Goal: Task Accomplishment & Management: Use online tool/utility

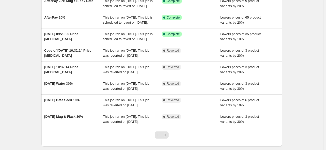
scroll to position [76, 0]
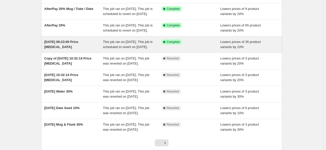
click at [69, 49] on div "14 Aug 2025, 09:23:00 Price change job" at bounding box center [73, 44] width 59 height 10
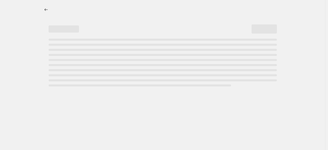
select select "percentage"
select select "collection"
select select "not_equal"
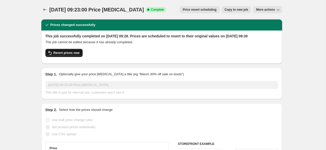
click at [78, 55] on span "Revert prices now" at bounding box center [66, 53] width 26 height 4
checkbox input "false"
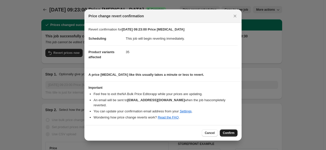
click at [228, 131] on span "Confirm" at bounding box center [229, 133] width 12 height 4
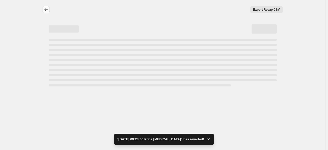
select select "percentage"
select select "collection"
select select "not_equal"
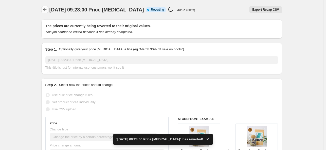
checkbox input "true"
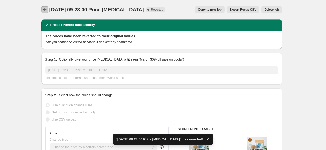
click at [45, 10] on icon "Price change jobs" at bounding box center [44, 9] width 3 height 3
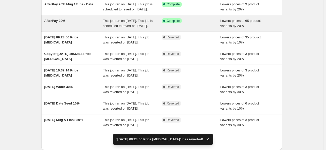
scroll to position [51, 0]
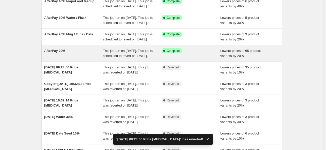
click at [72, 58] on div "AfterPay 20%" at bounding box center [73, 53] width 59 height 10
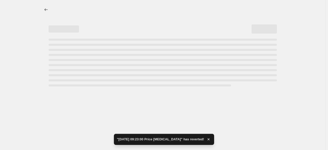
select select "percentage"
select select "collection"
select select "not_equal"
select select "collection"
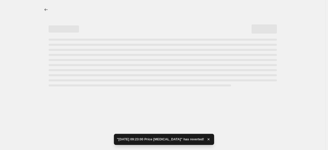
select select "not_equal"
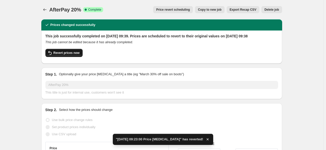
click at [71, 55] on span "Revert prices now" at bounding box center [66, 53] width 26 height 4
checkbox input "false"
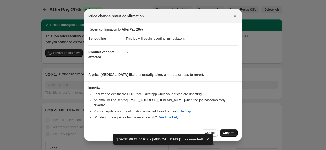
click at [229, 131] on span "Confirm" at bounding box center [229, 133] width 12 height 4
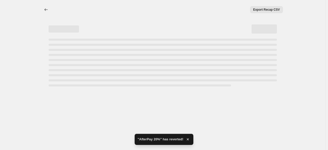
select select "percentage"
select select "collection"
select select "not_equal"
select select "collection"
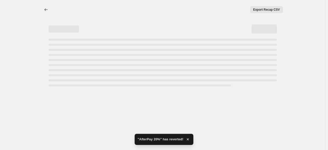
select select "not_equal"
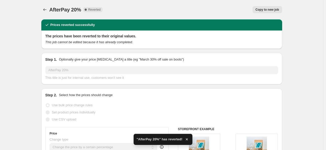
checkbox input "true"
click at [47, 9] on icon "Price change jobs" at bounding box center [44, 9] width 5 height 5
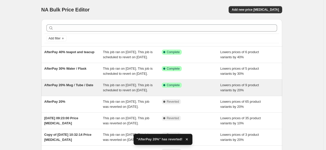
click at [67, 87] on span "AfterPay 20% Mug / Tube / Date" at bounding box center [68, 85] width 49 height 4
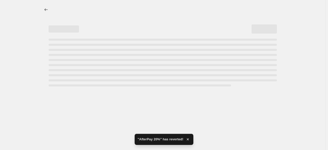
select select "percentage"
select select "collection"
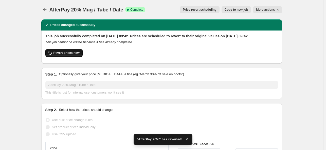
click at [59, 56] on button "Revert prices now" at bounding box center [63, 53] width 37 height 8
checkbox input "false"
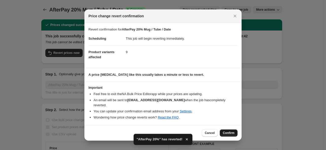
click at [226, 131] on span "Confirm" at bounding box center [229, 133] width 12 height 4
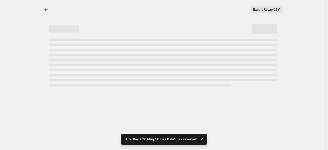
select select "percentage"
select select "collection"
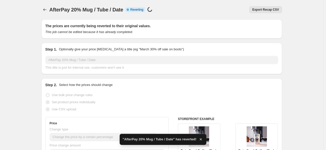
checkbox input "true"
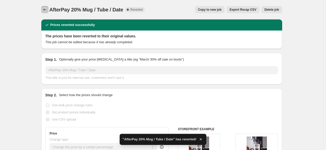
click at [47, 10] on icon "Price change jobs" at bounding box center [44, 9] width 5 height 5
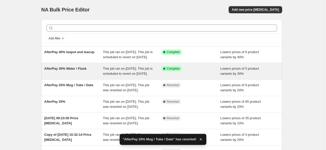
click at [69, 70] on span "AfterPay 30% Water / Flask" at bounding box center [65, 68] width 42 height 4
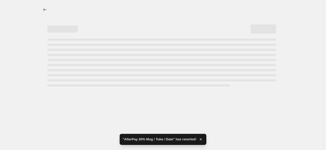
select select "percentage"
select select "collection"
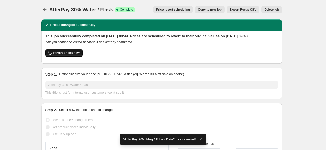
click at [75, 55] on span "Revert prices now" at bounding box center [66, 53] width 26 height 4
checkbox input "false"
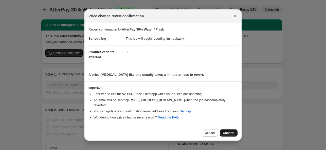
click at [228, 131] on span "Confirm" at bounding box center [229, 133] width 12 height 4
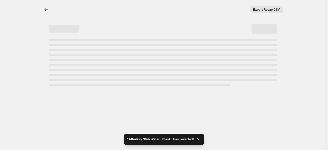
select select "percentage"
select select "collection"
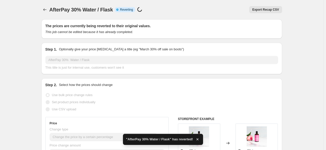
checkbox input "true"
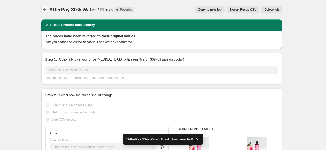
click at [45, 10] on icon "Price change jobs" at bounding box center [44, 9] width 5 height 5
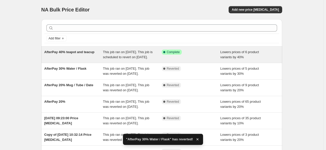
click at [77, 50] on span "AfterPay 40% teapot and teacup" at bounding box center [69, 52] width 50 height 4
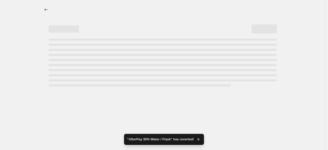
select select "percentage"
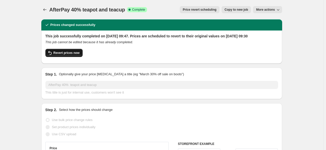
click at [71, 55] on span "Revert prices now" at bounding box center [66, 53] width 26 height 4
checkbox input "false"
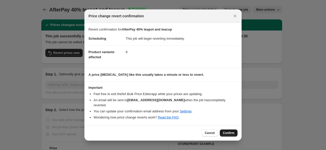
click at [224, 131] on span "Confirm" at bounding box center [229, 133] width 12 height 4
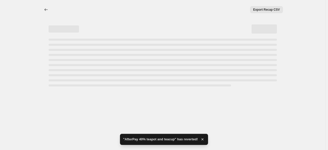
select select "percentage"
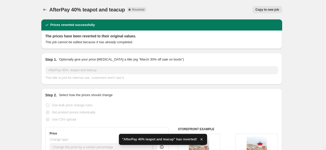
checkbox input "true"
click at [46, 9] on icon "Price change jobs" at bounding box center [44, 9] width 5 height 5
